Goal: Navigation & Orientation: Find specific page/section

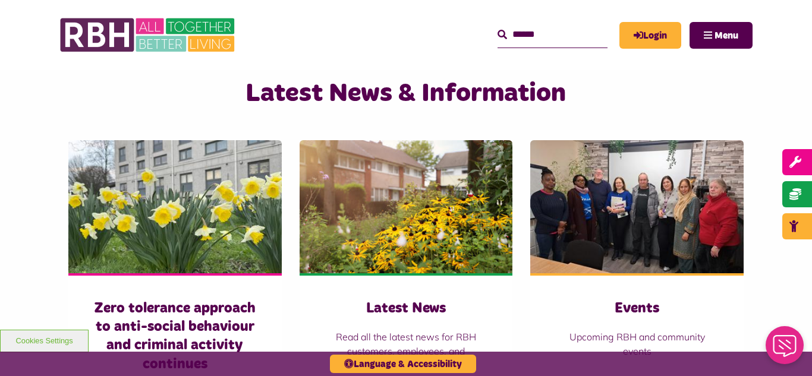
scroll to position [761, 0]
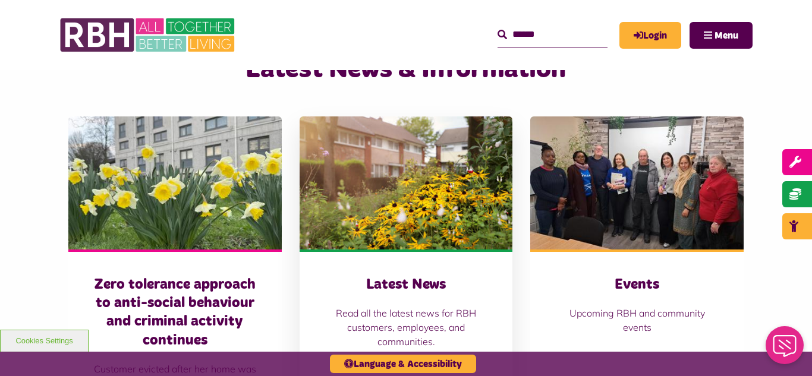
click at [337, 205] on img at bounding box center [407, 183] width 214 height 133
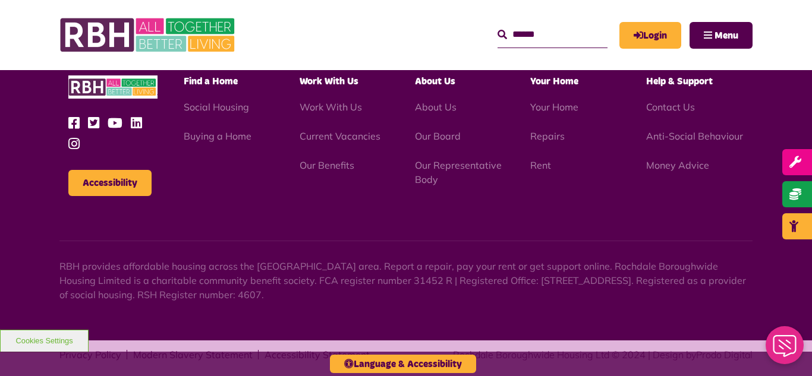
scroll to position [1295, 0]
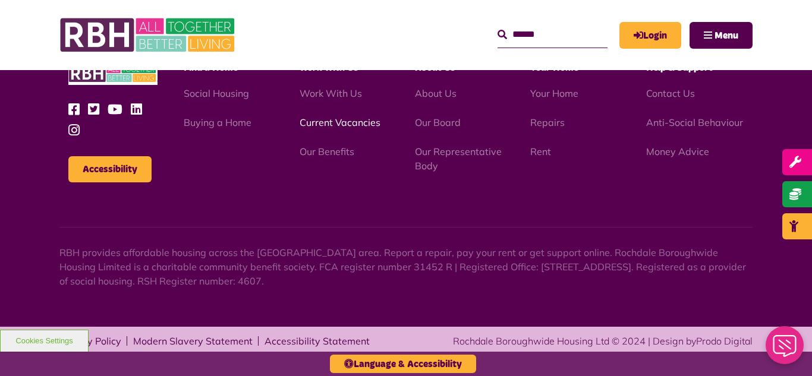
click at [337, 121] on link "Current Vacancies" at bounding box center [340, 123] width 81 height 12
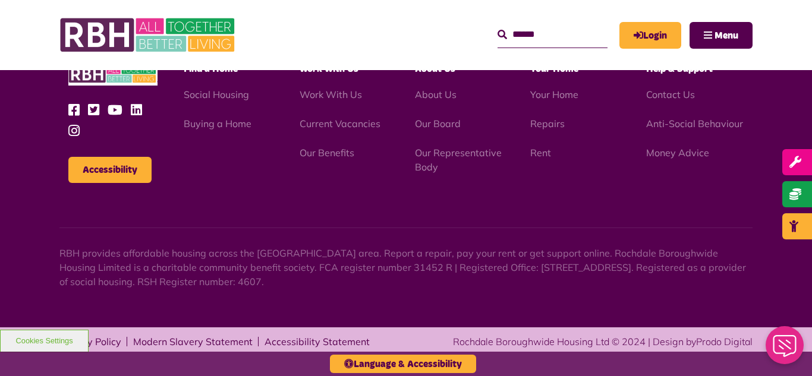
scroll to position [1966, 0]
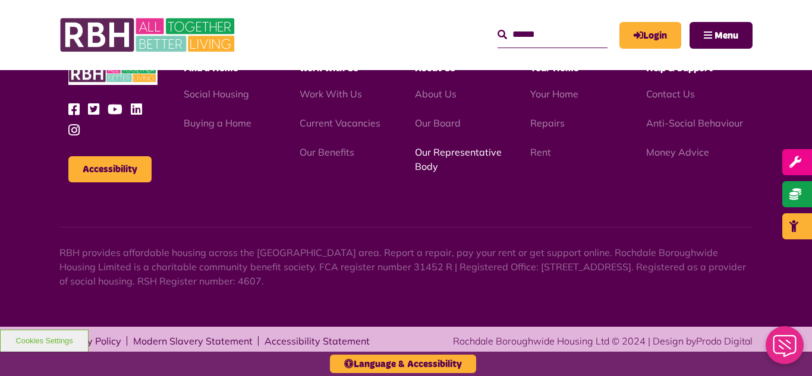
click at [453, 152] on link "Our Representative Body" at bounding box center [458, 159] width 87 height 26
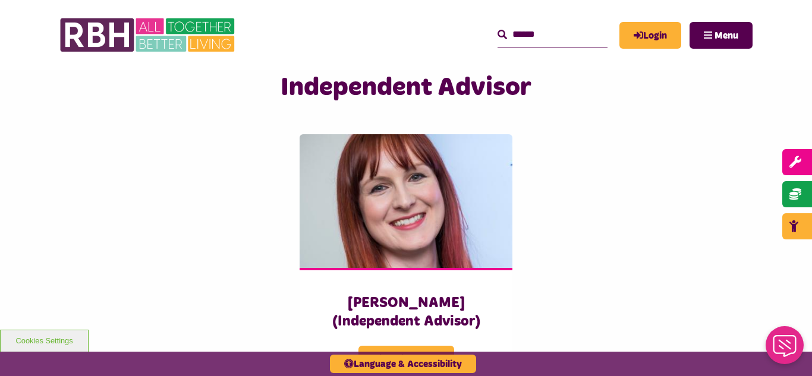
scroll to position [2926, 0]
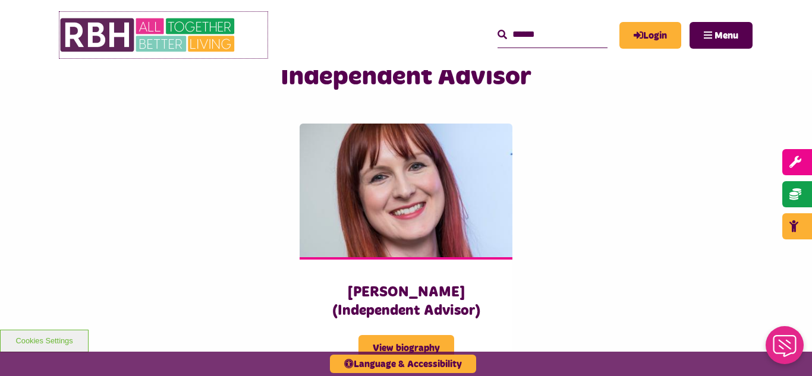
click at [181, 49] on img at bounding box center [148, 35] width 178 height 46
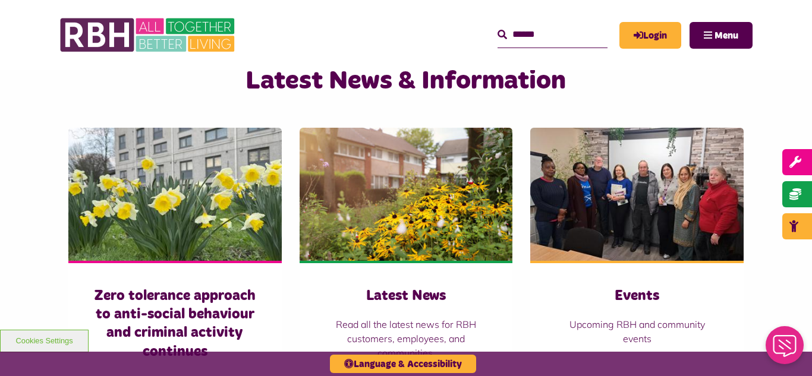
scroll to position [761, 0]
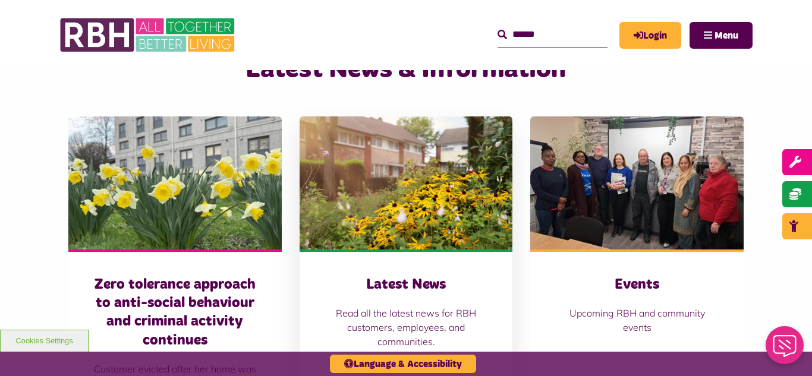
click at [431, 155] on img at bounding box center [407, 183] width 214 height 133
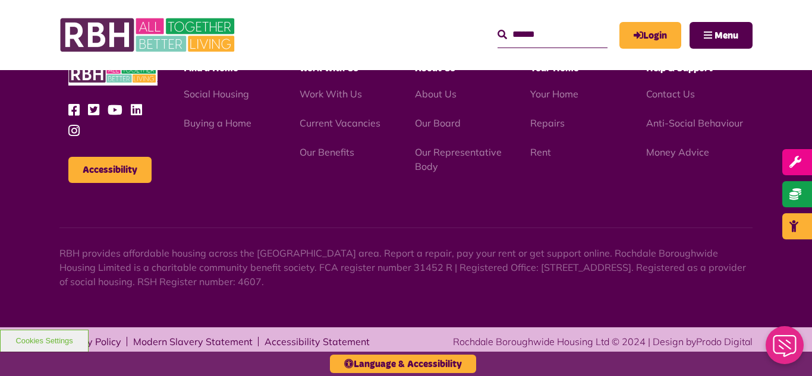
scroll to position [1295, 0]
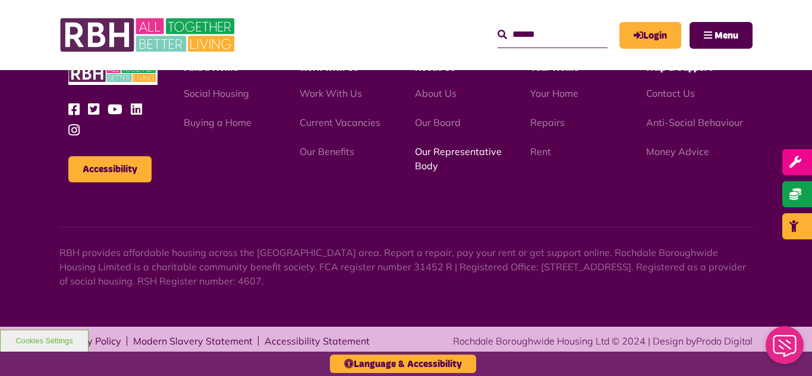
click at [448, 152] on link "Our Representative Body" at bounding box center [458, 159] width 87 height 26
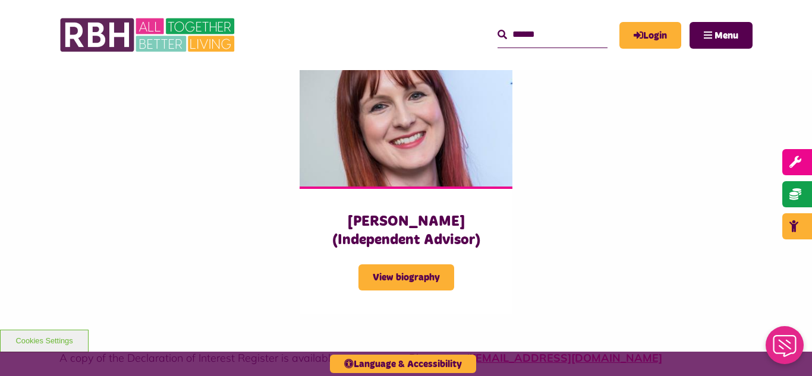
scroll to position [2998, 0]
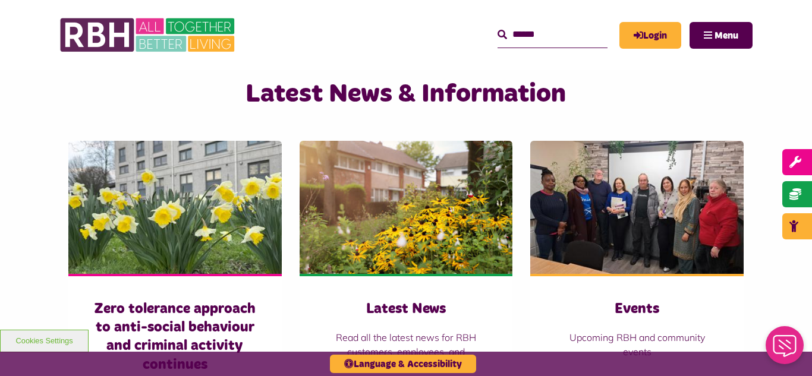
scroll to position [738, 0]
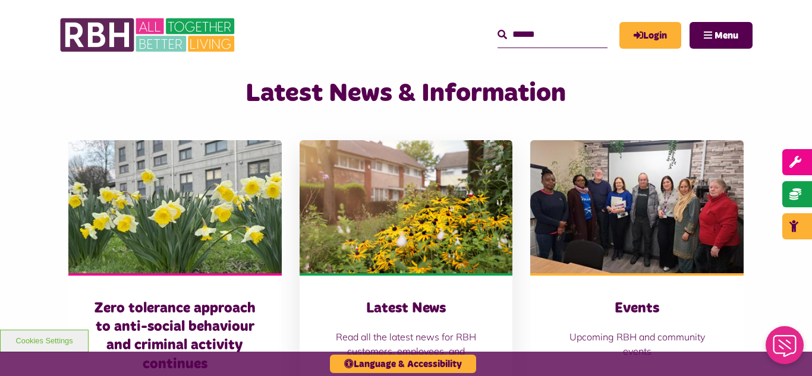
click at [405, 182] on img at bounding box center [407, 206] width 214 height 133
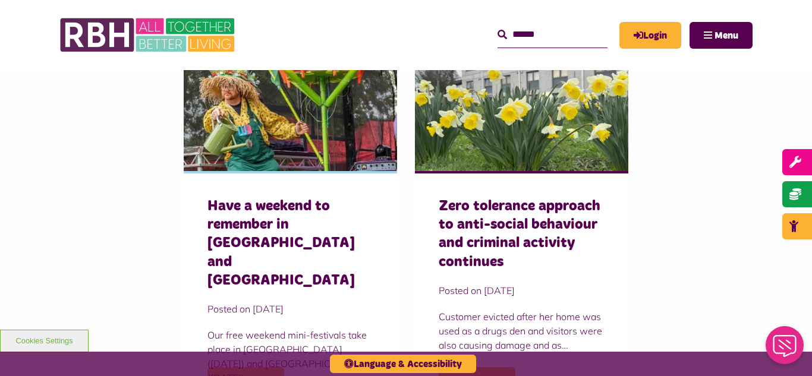
scroll to position [809, 0]
